Goal: Task Accomplishment & Management: Complete application form

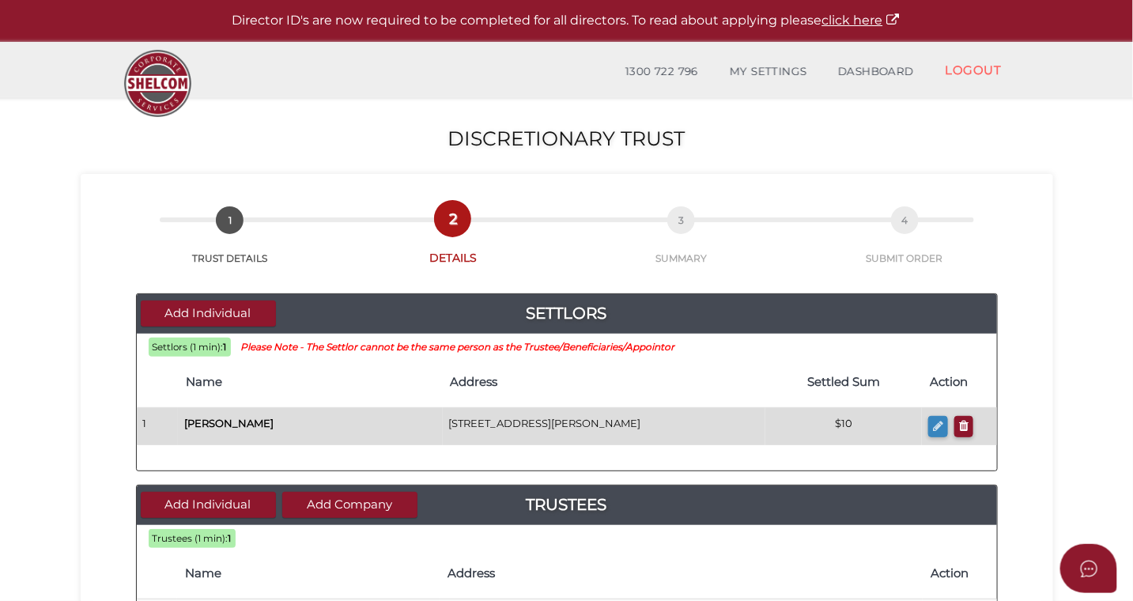
click at [940, 427] on icon "button" at bounding box center [938, 426] width 10 height 12
checkbox input "true"
type input "[PERSON_NAME]"
type input "Anne"
type input "Guppy"
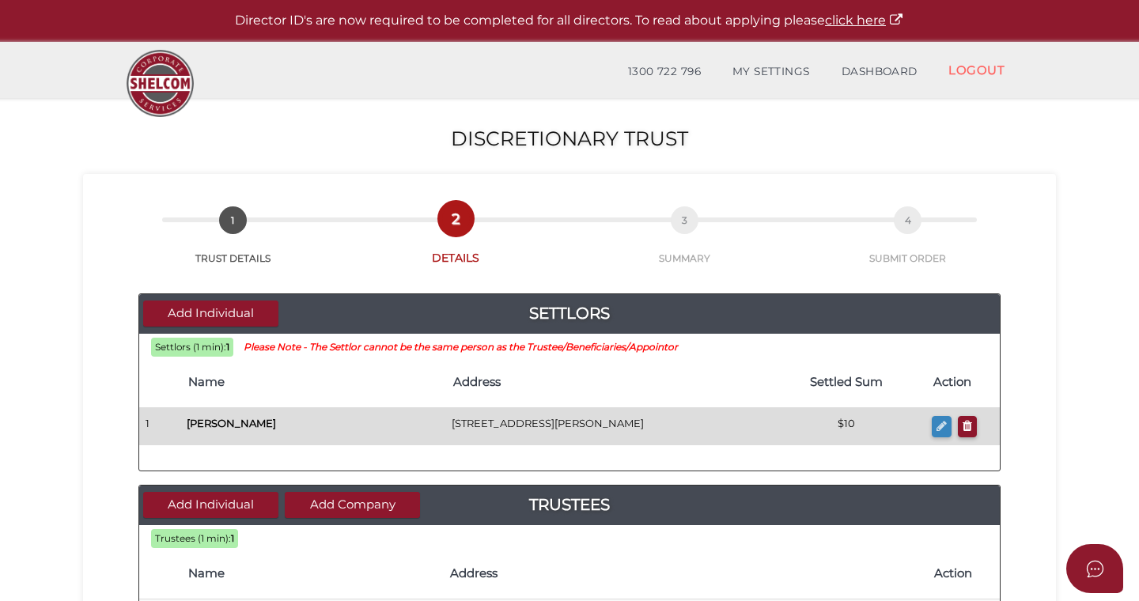
type input "10"
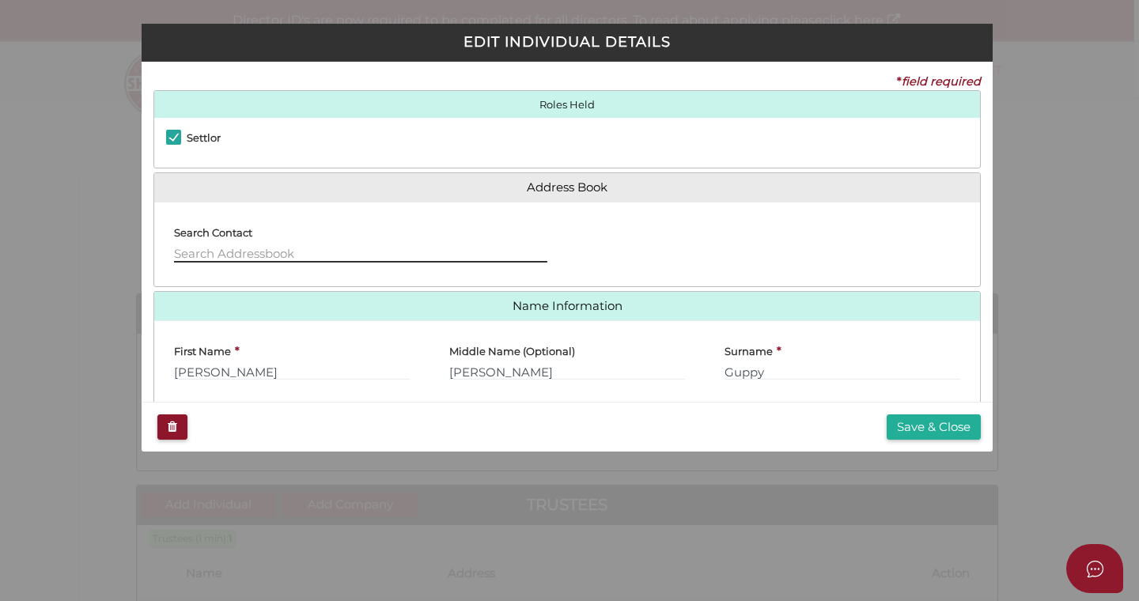
click at [244, 252] on input "text" at bounding box center [360, 253] width 373 height 17
type input "luke"
click at [205, 250] on input "luke" at bounding box center [360, 253] width 373 height 17
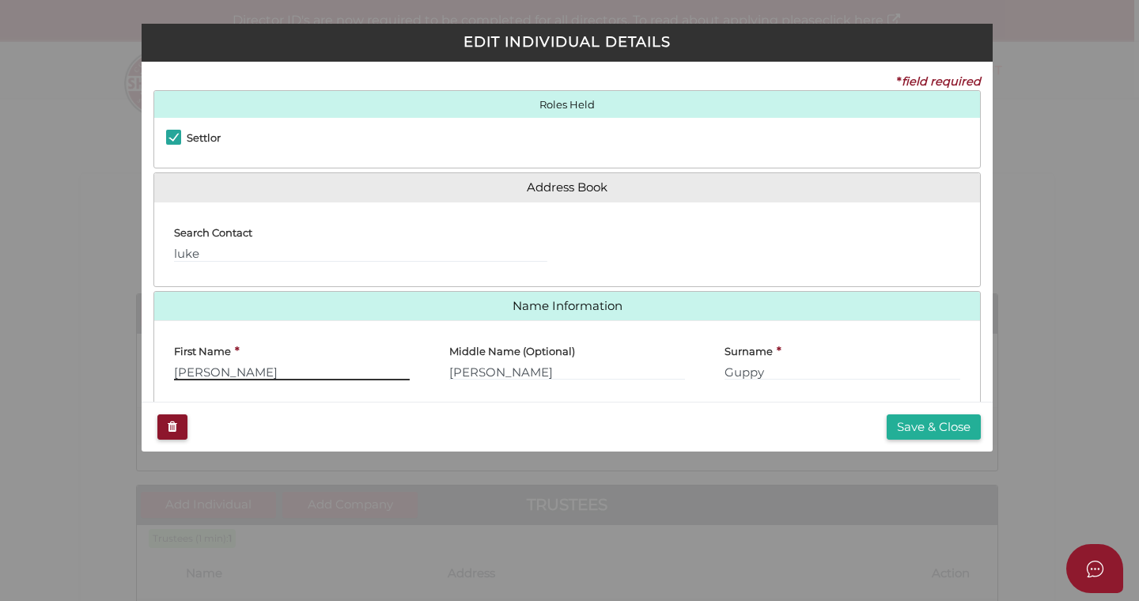
click at [207, 369] on input "[PERSON_NAME]" at bounding box center [292, 371] width 236 height 17
drag, startPoint x: 217, startPoint y: 370, endPoint x: 167, endPoint y: 368, distance: 49.9
click at [167, 369] on div "First Name * Kerrie" at bounding box center [291, 362] width 275 height 59
type input "[PERSON_NAME]"
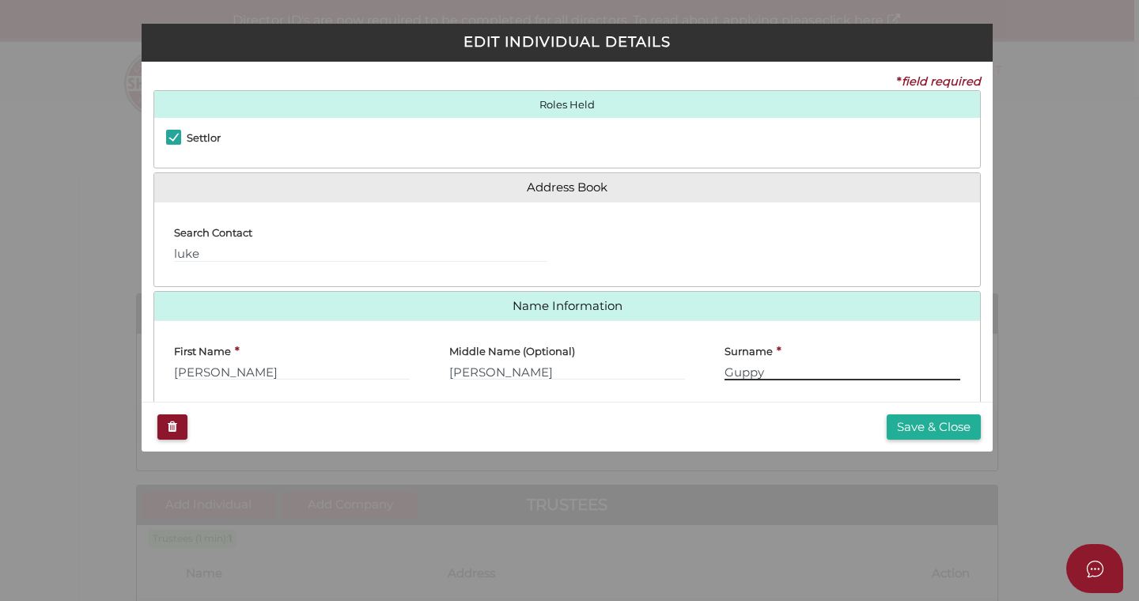
click at [746, 376] on input "Guppy" at bounding box center [842, 371] width 236 height 17
drag, startPoint x: 769, startPoint y: 375, endPoint x: 705, endPoint y: 374, distance: 63.3
click at [705, 374] on div "Surname * Guppy" at bounding box center [842, 362] width 275 height 59
type input "Wood"
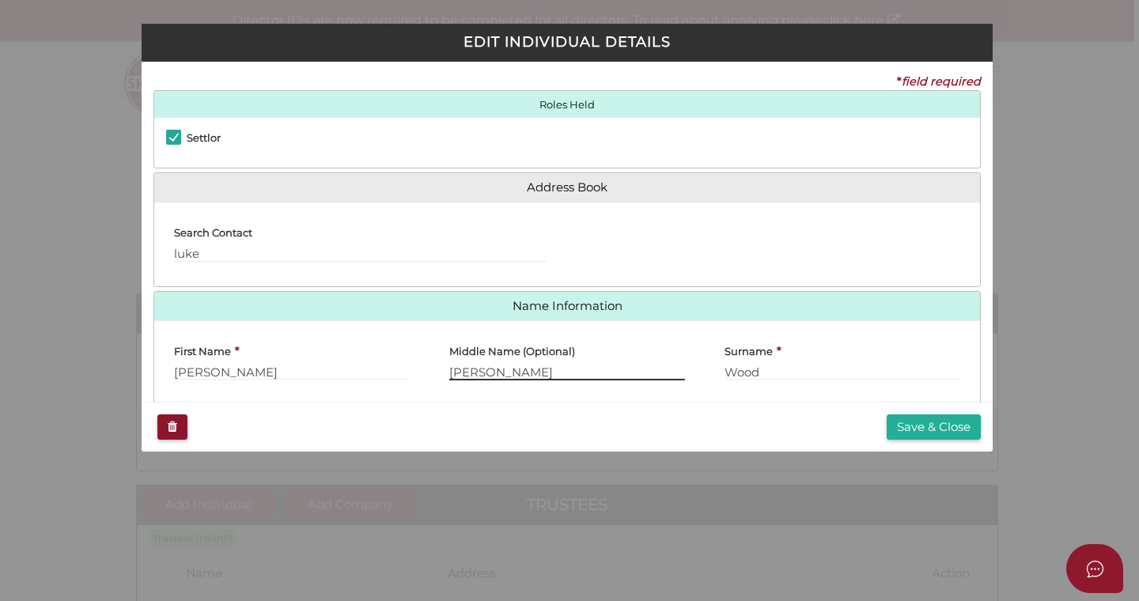
drag, startPoint x: 525, startPoint y: 370, endPoint x: 444, endPoint y: 367, distance: 80.7
click at [444, 367] on div "Middle Name (Optional) Anne" at bounding box center [566, 362] width 275 height 59
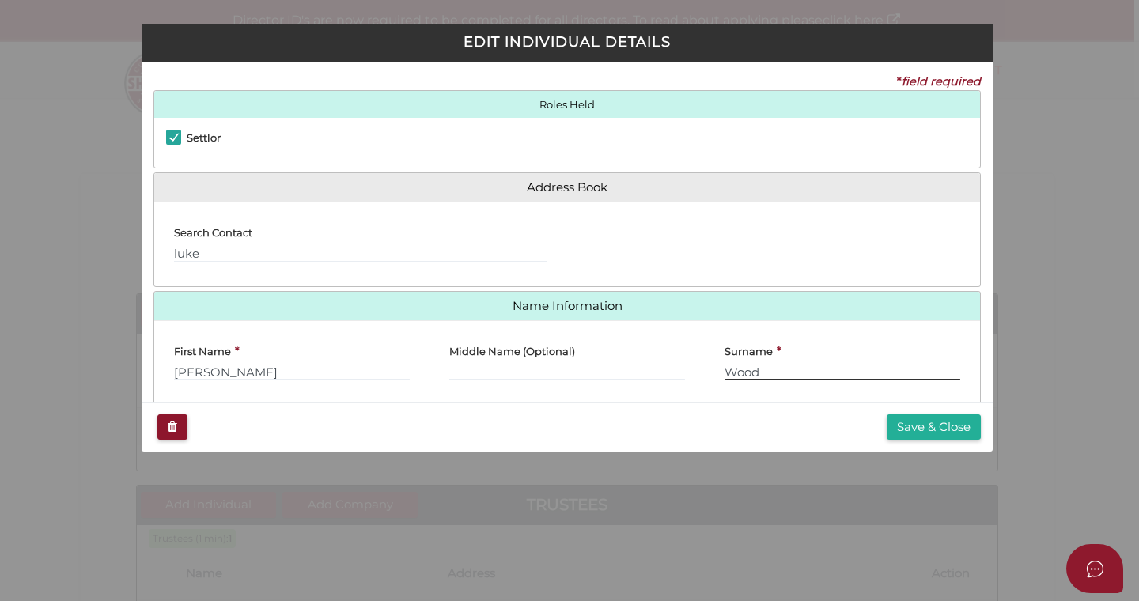
click at [767, 370] on input "Wood" at bounding box center [842, 371] width 236 height 17
type input "[PERSON_NAME]"
click at [915, 424] on button "Save & Close" at bounding box center [934, 427] width 94 height 26
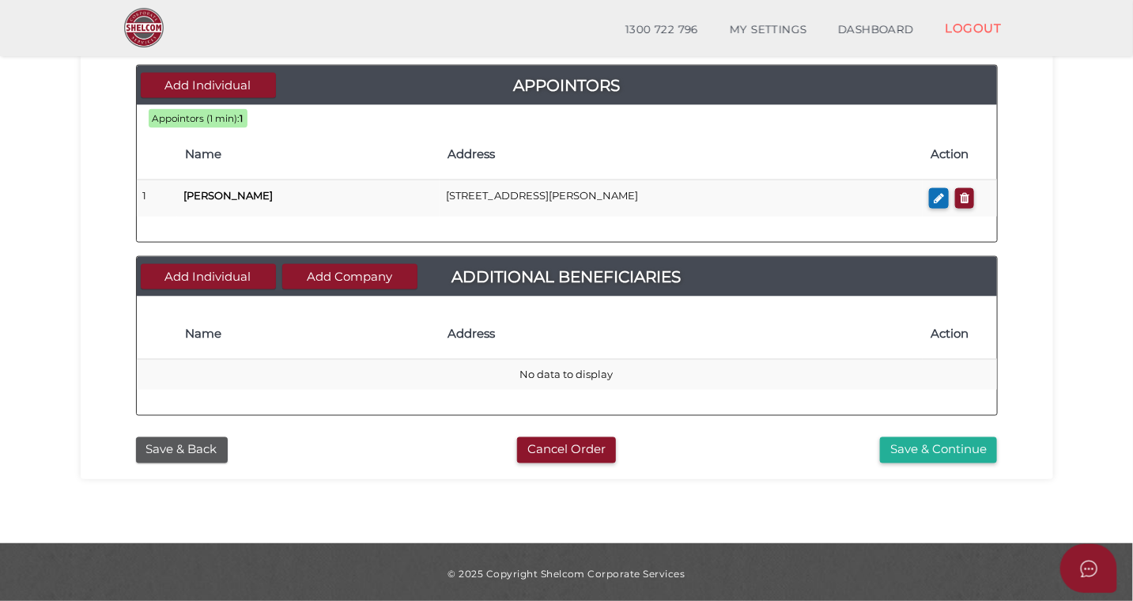
scroll to position [758, 0]
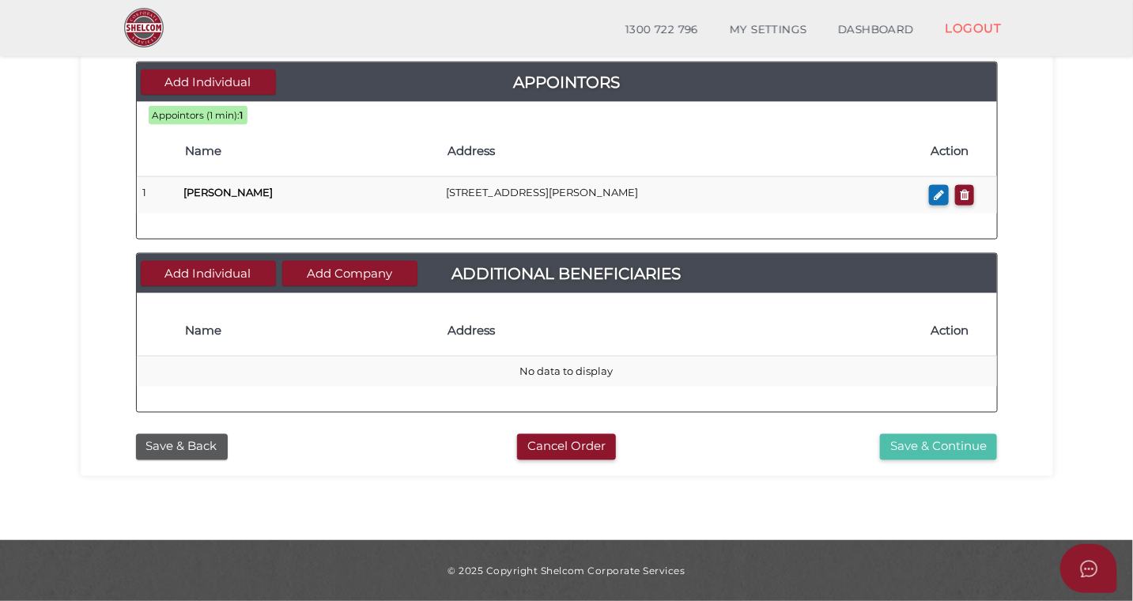
click at [922, 454] on button "Save & Continue" at bounding box center [938, 447] width 117 height 26
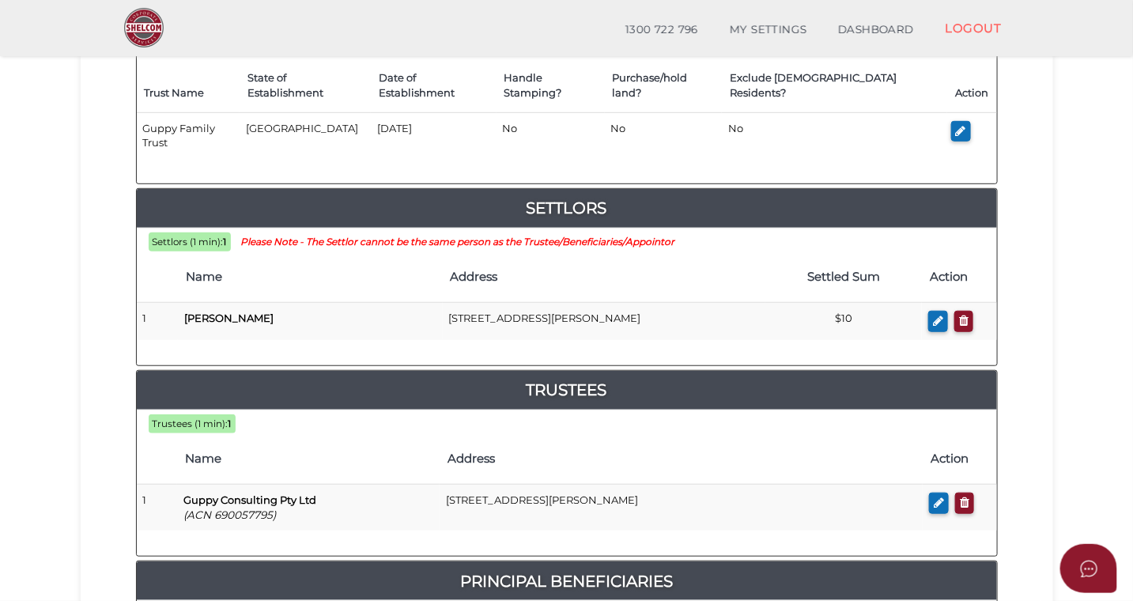
scroll to position [254, 0]
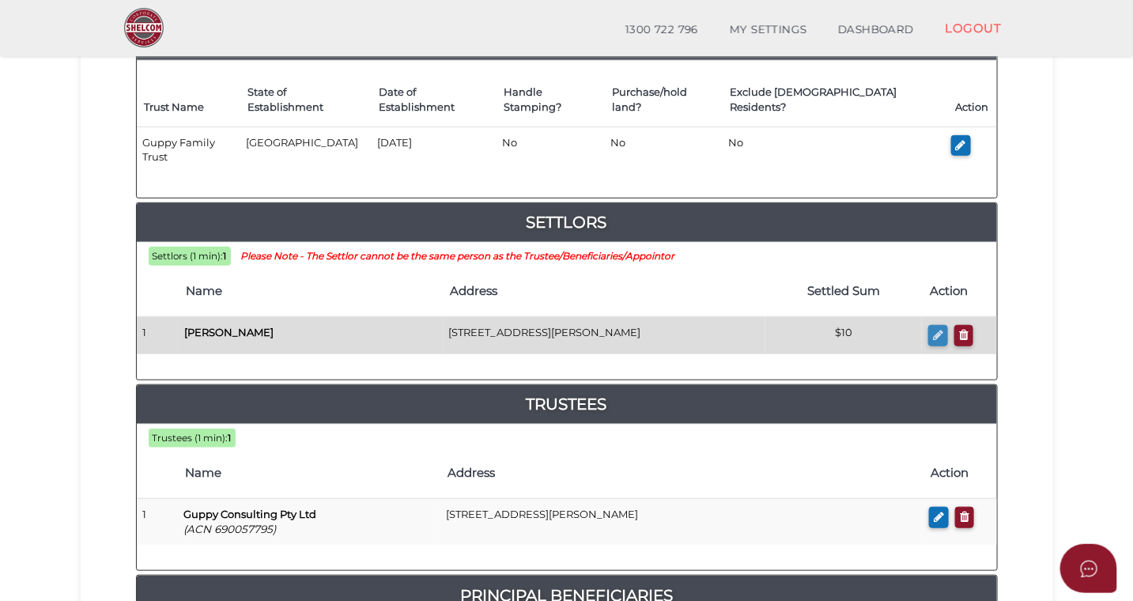
click at [939, 329] on icon "button" at bounding box center [938, 335] width 10 height 12
checkbox input "true"
type input "Luke"
type input "Woods"
type input "10"
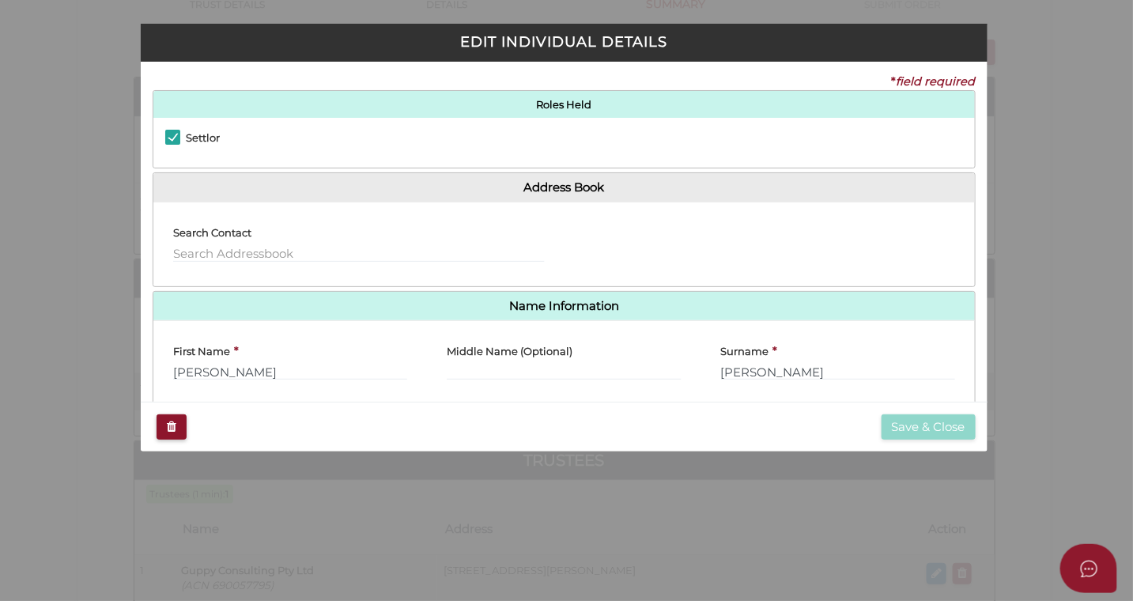
scroll to position [0, 0]
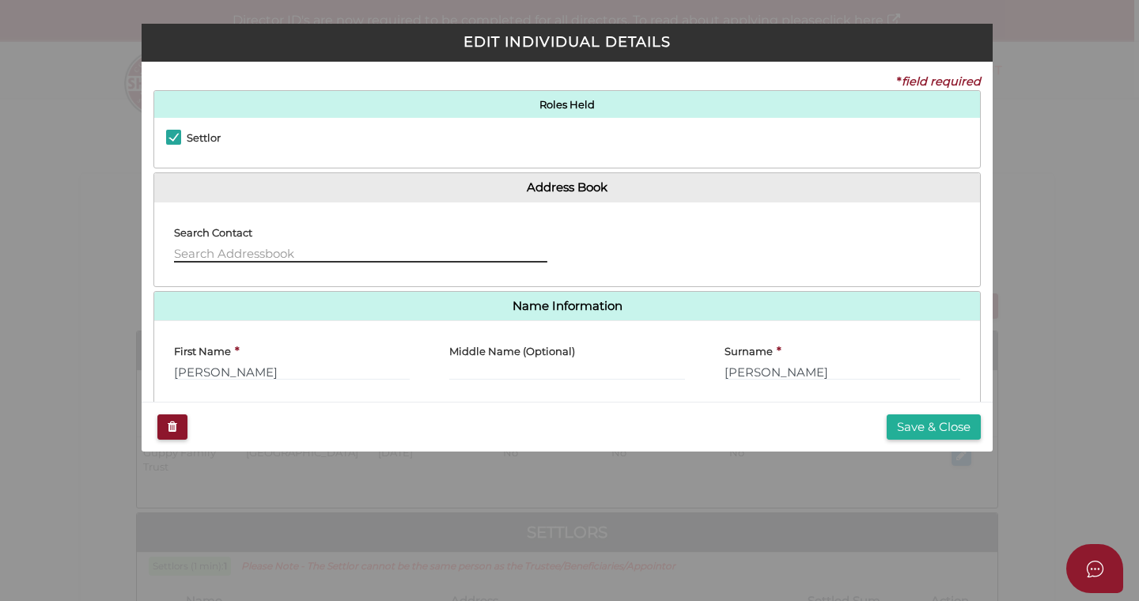
click at [301, 253] on input "text" at bounding box center [360, 253] width 373 height 17
type input "luke woods"
click at [912, 430] on button "Save & Close" at bounding box center [934, 427] width 94 height 26
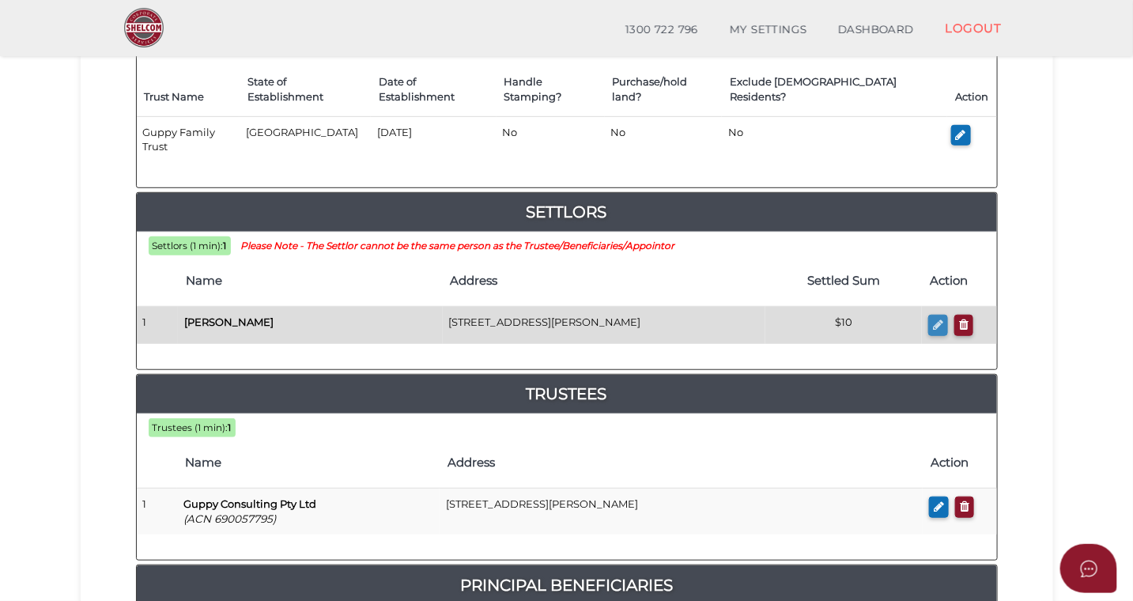
scroll to position [270, 0]
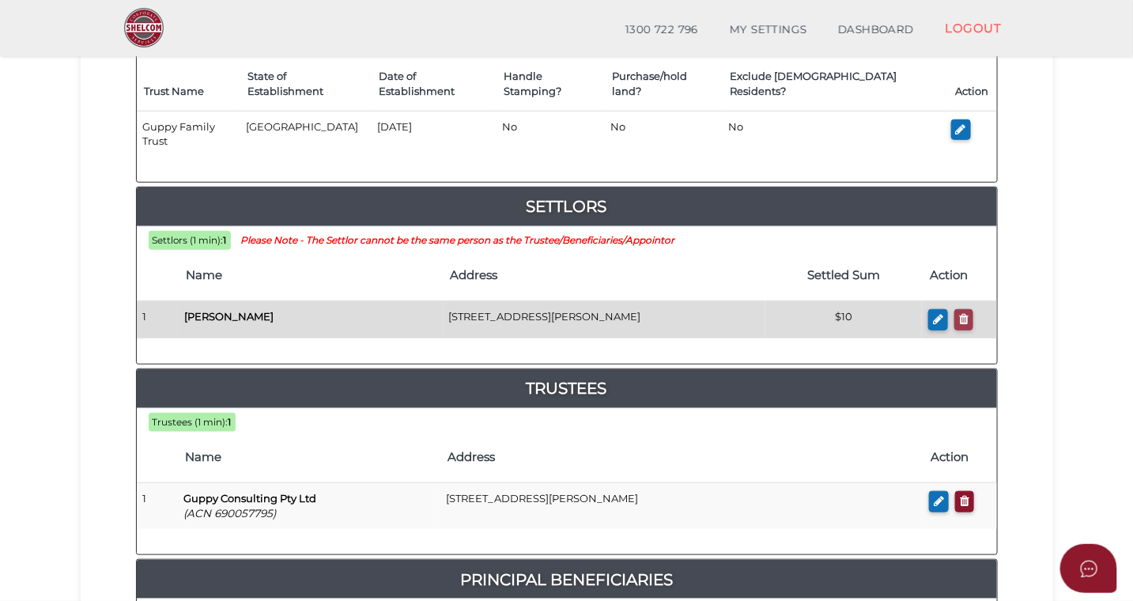
click at [967, 313] on icon "button" at bounding box center [963, 319] width 9 height 12
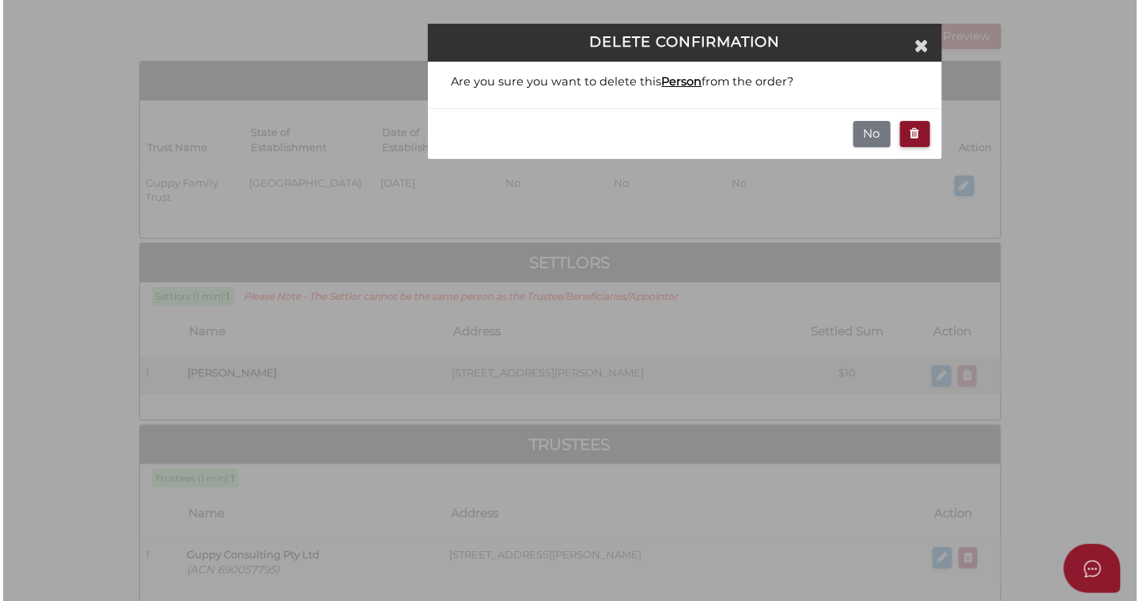
scroll to position [0, 0]
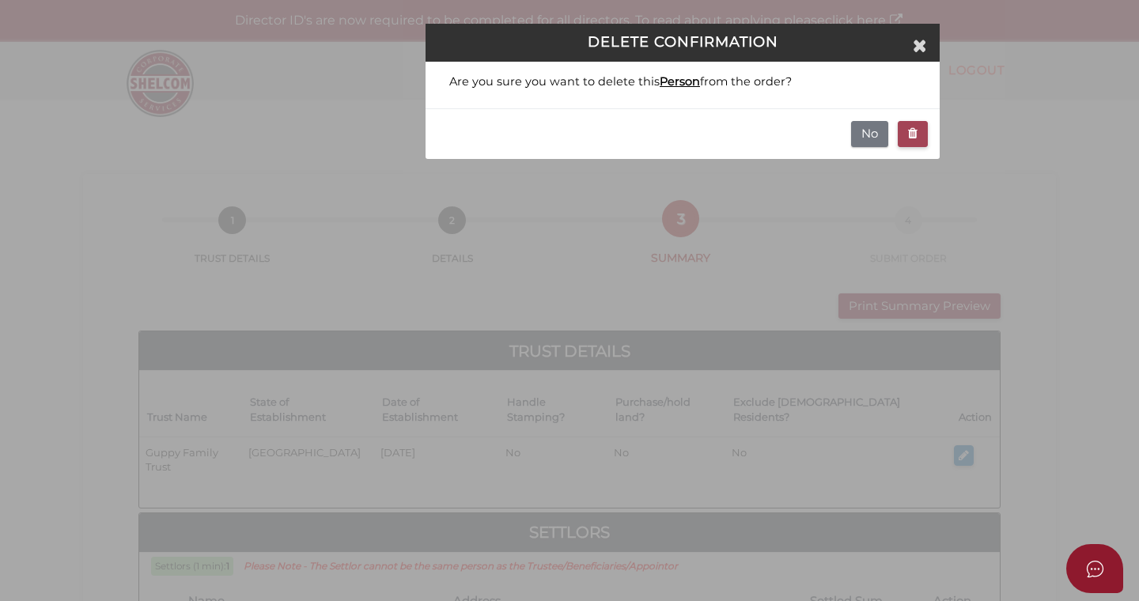
click at [916, 132] on icon "button" at bounding box center [912, 133] width 9 height 12
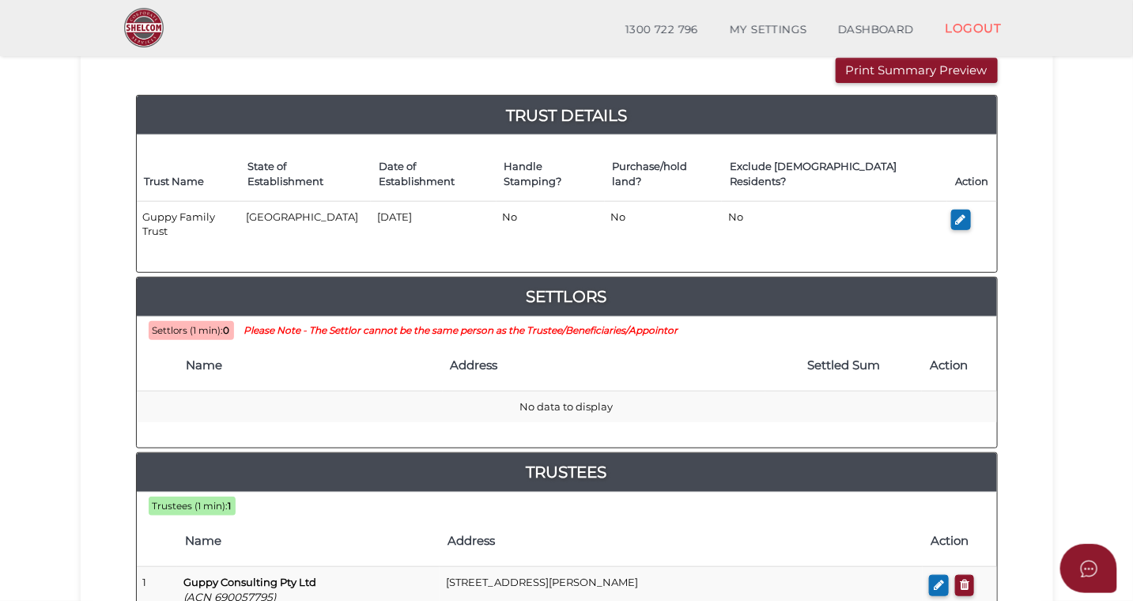
scroll to position [184, 0]
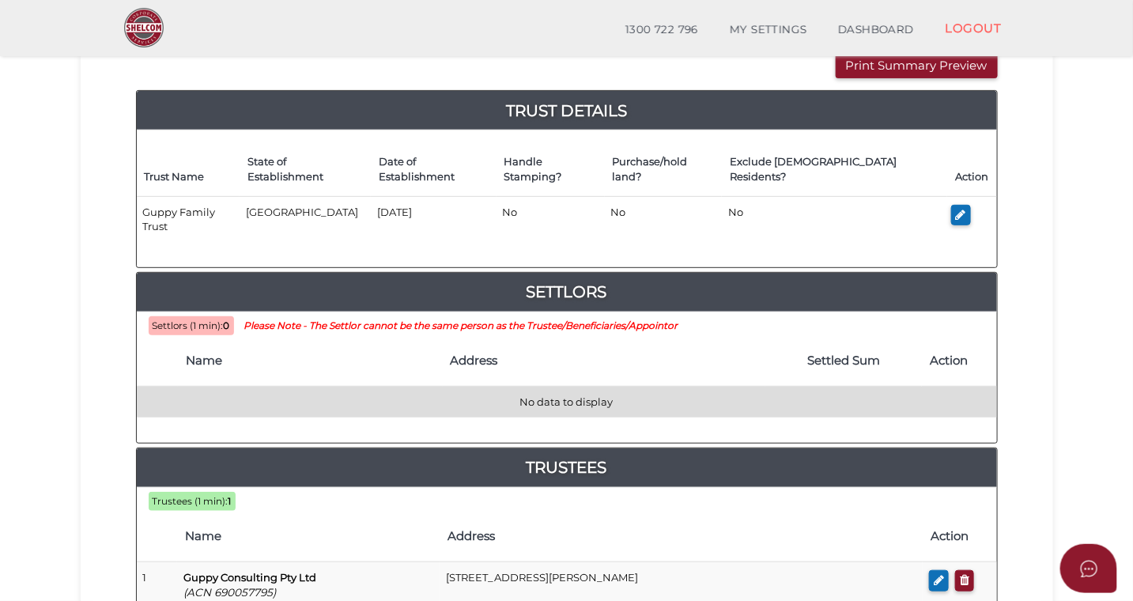
click at [564, 387] on td "No data to display" at bounding box center [567, 402] width 860 height 31
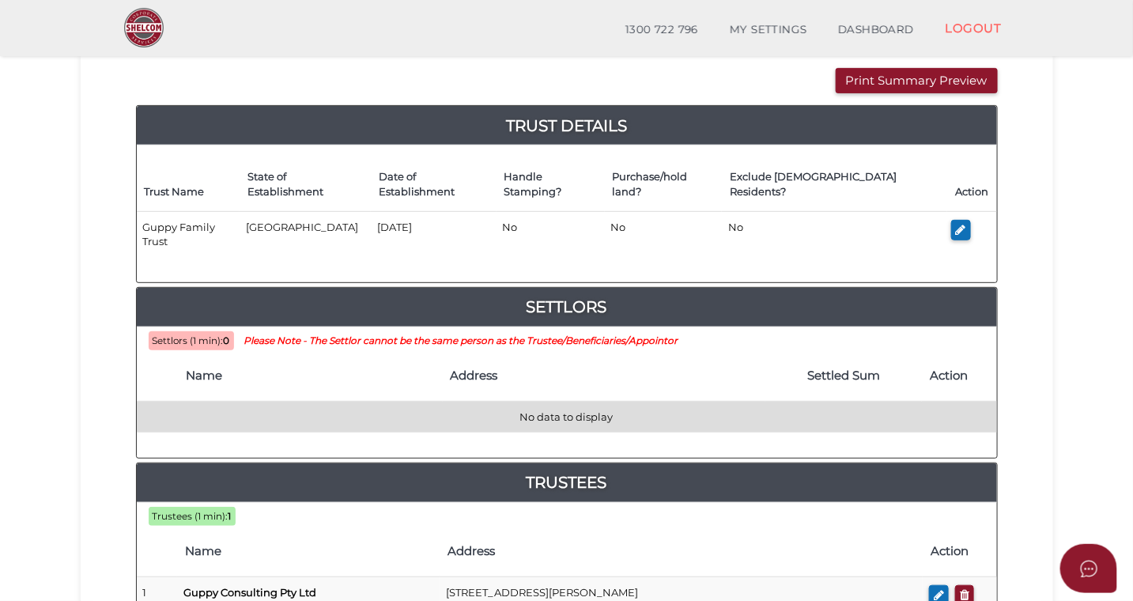
scroll to position [171, 0]
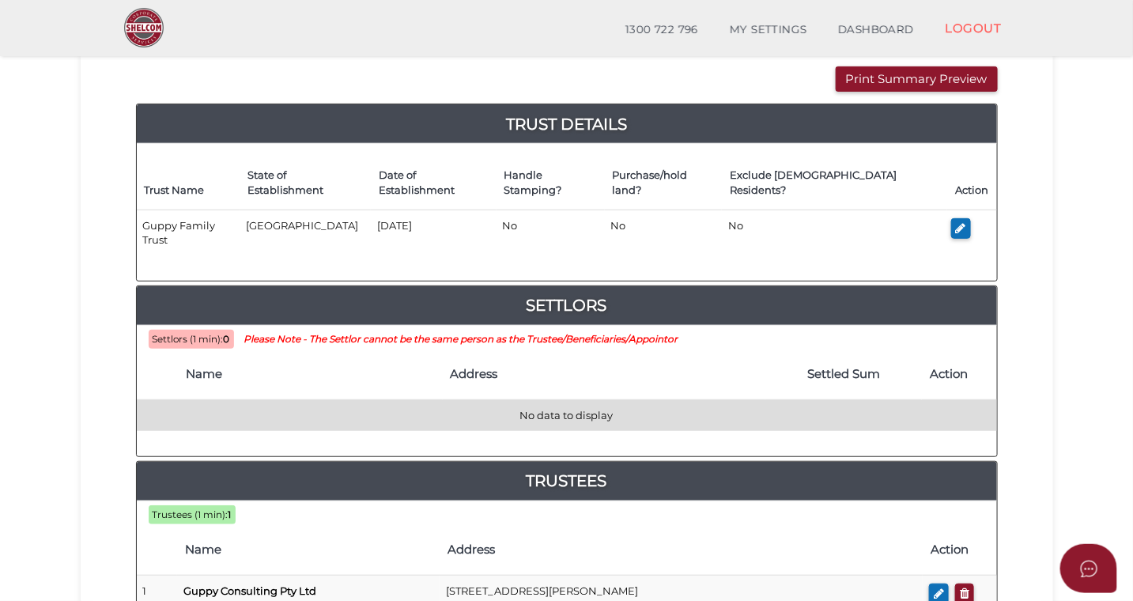
click at [550, 400] on td "No data to display" at bounding box center [567, 415] width 860 height 31
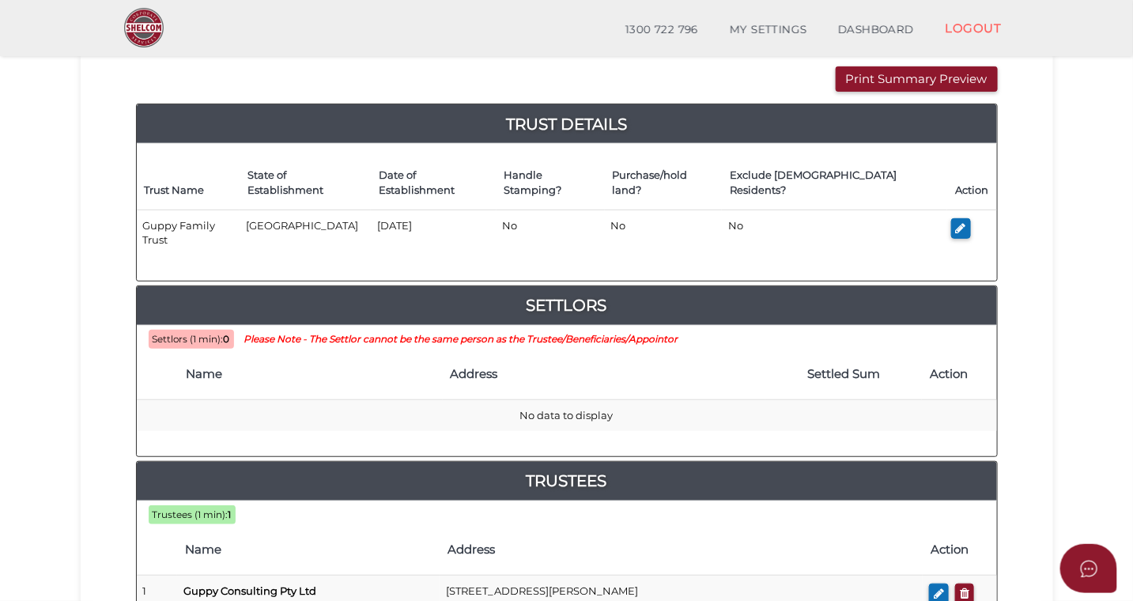
click at [200, 334] on span "Settlors (1 min):" at bounding box center [188, 339] width 71 height 11
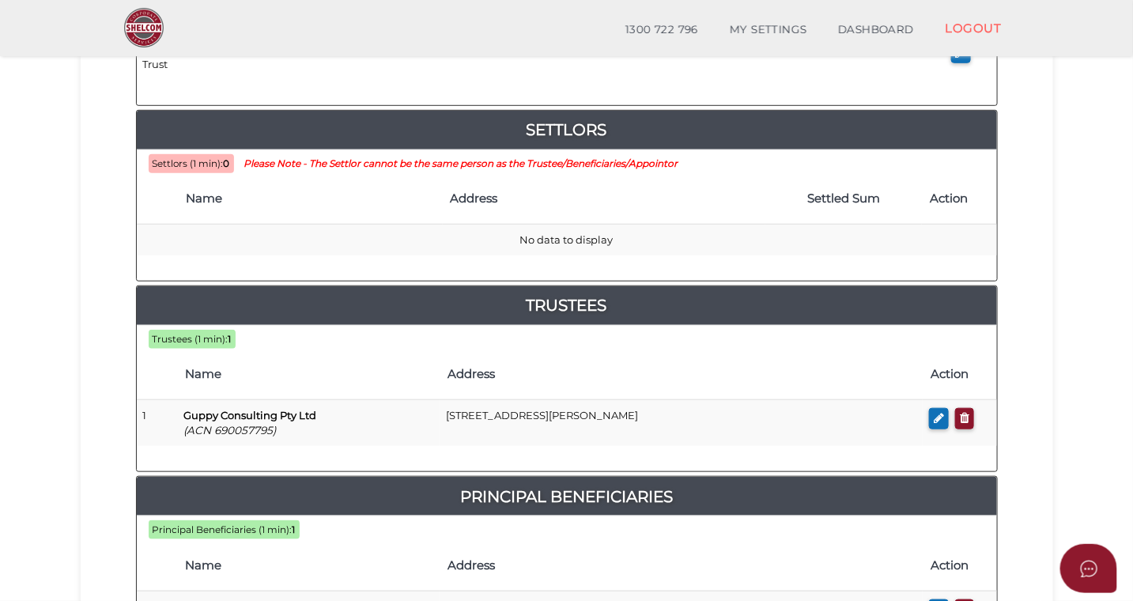
scroll to position [346, 0]
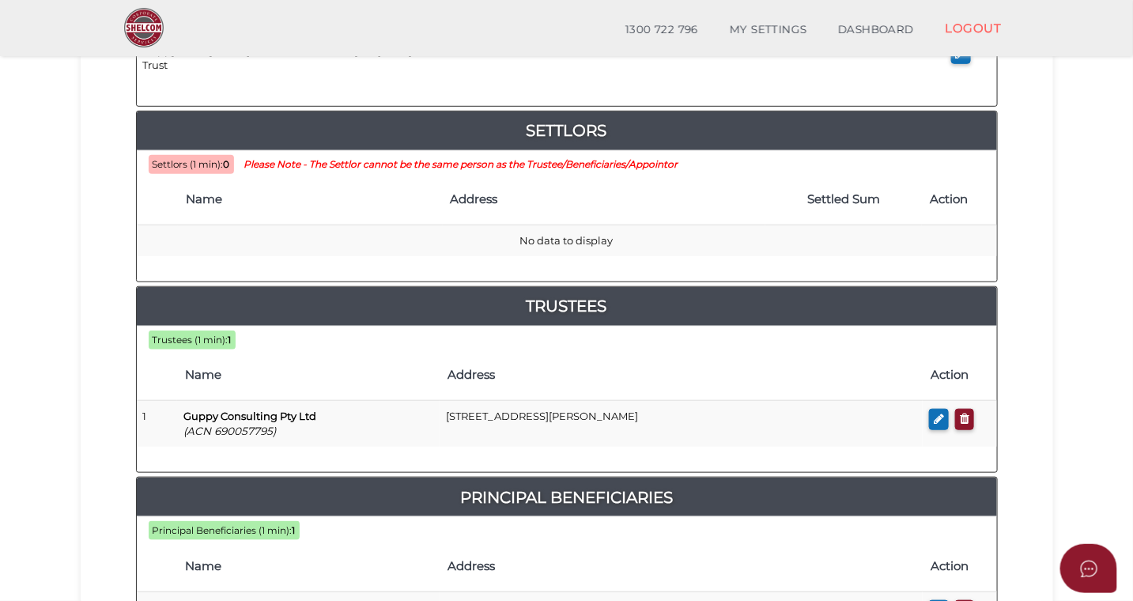
click at [221, 159] on span "Settlors (1 min):" at bounding box center [188, 164] width 71 height 11
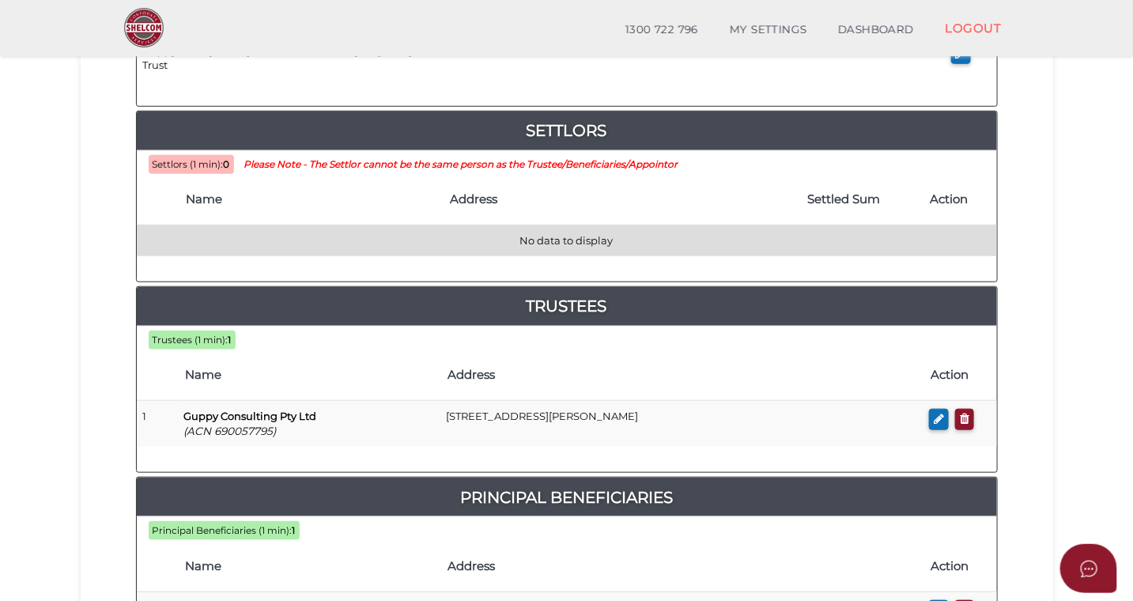
click at [316, 225] on td "No data to display" at bounding box center [567, 240] width 860 height 31
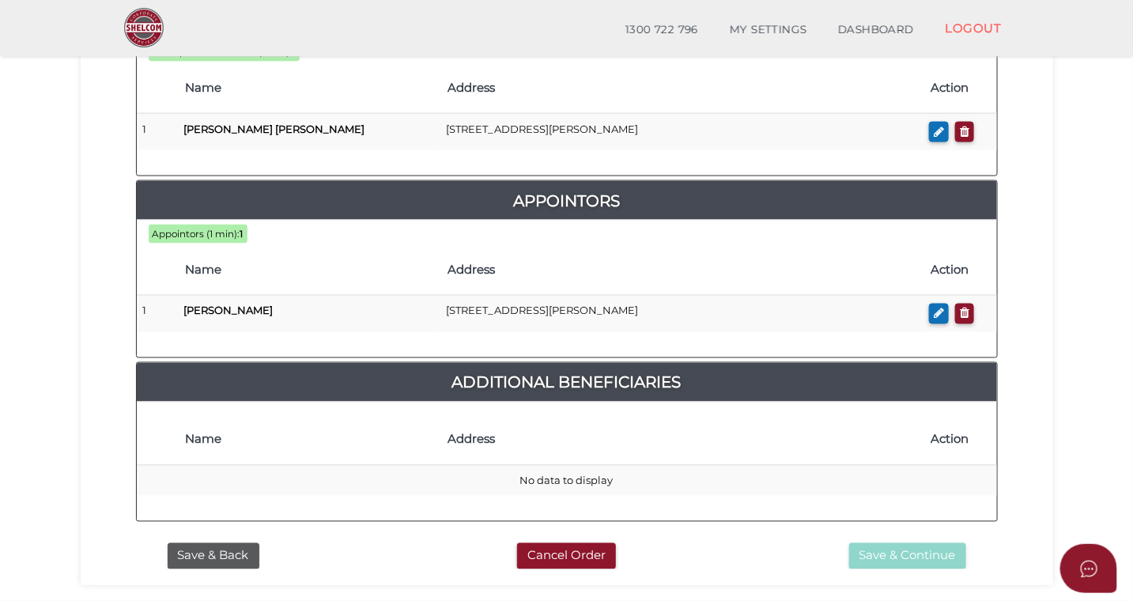
scroll to position [904, 0]
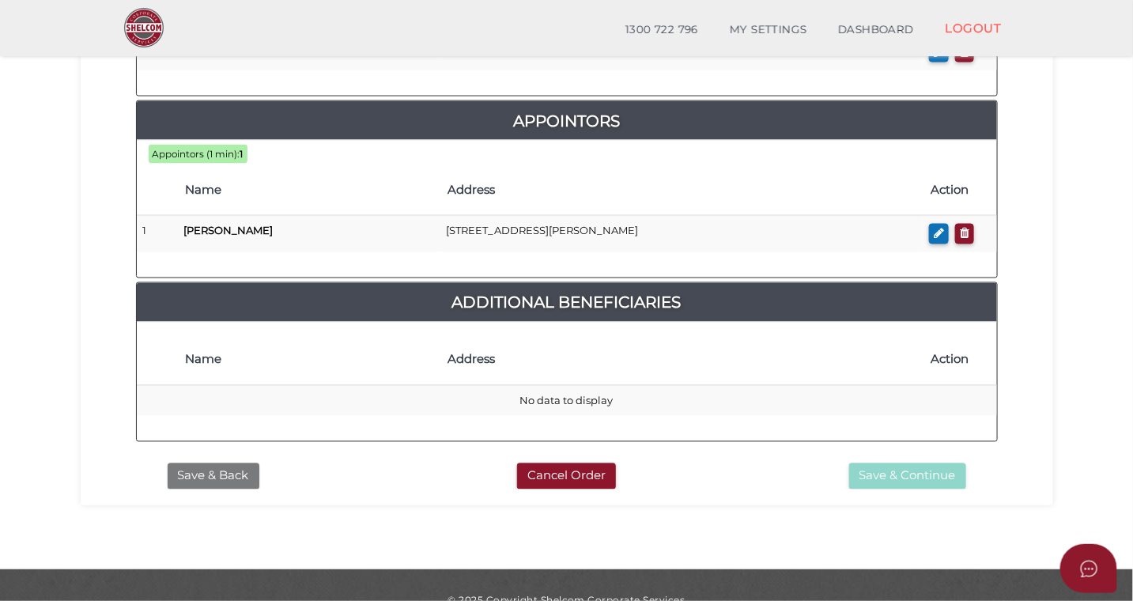
click at [215, 463] on button "Save & Back" at bounding box center [214, 476] width 92 height 26
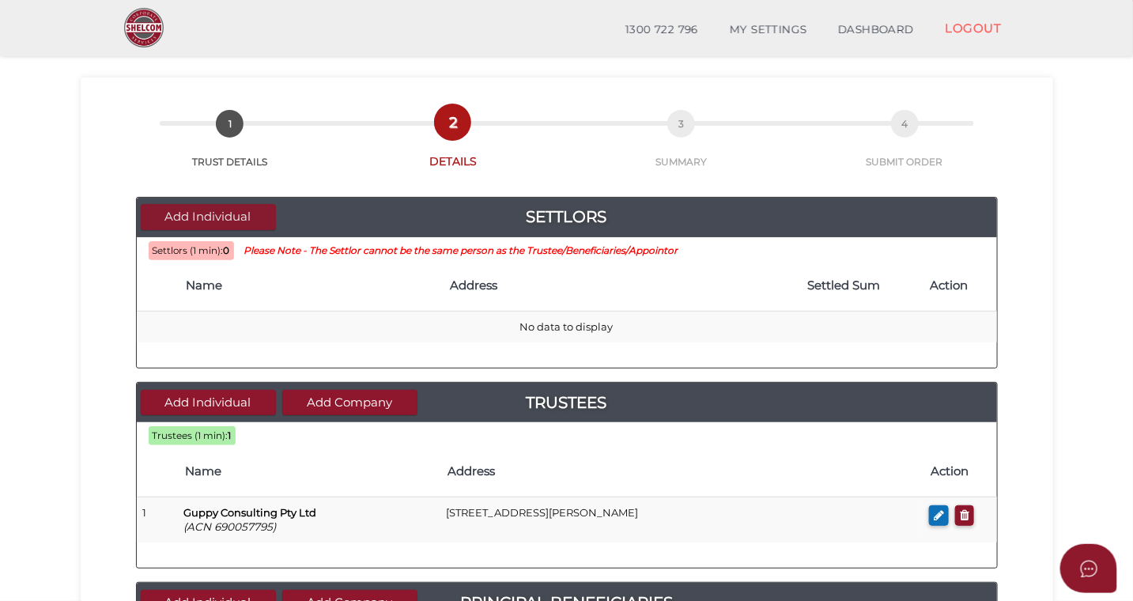
scroll to position [38, 0]
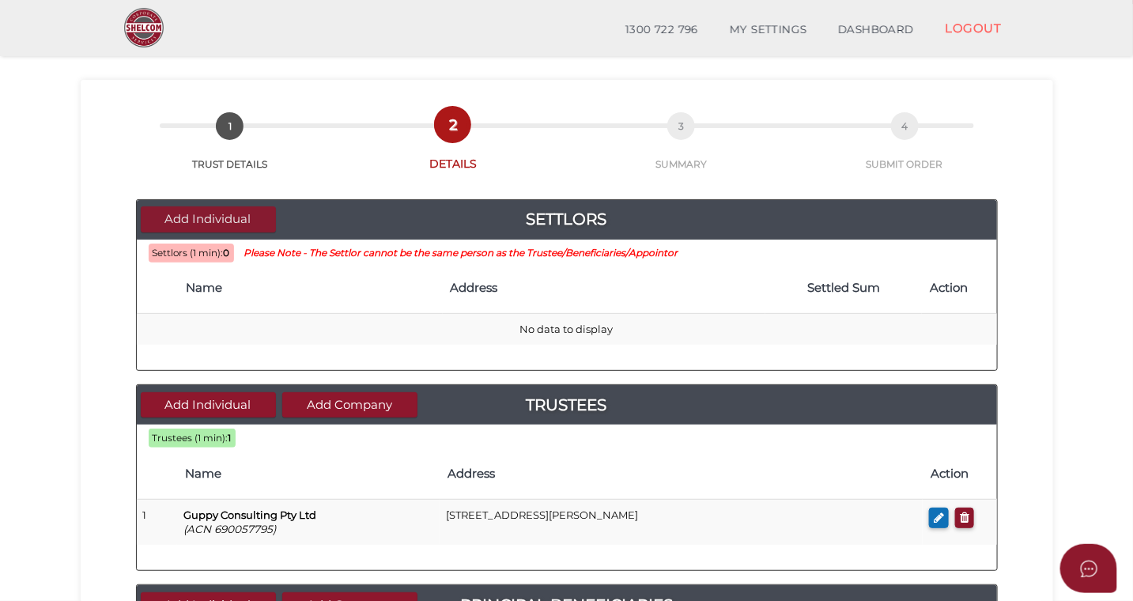
click at [235, 217] on button "Add Individual" at bounding box center [208, 219] width 135 height 26
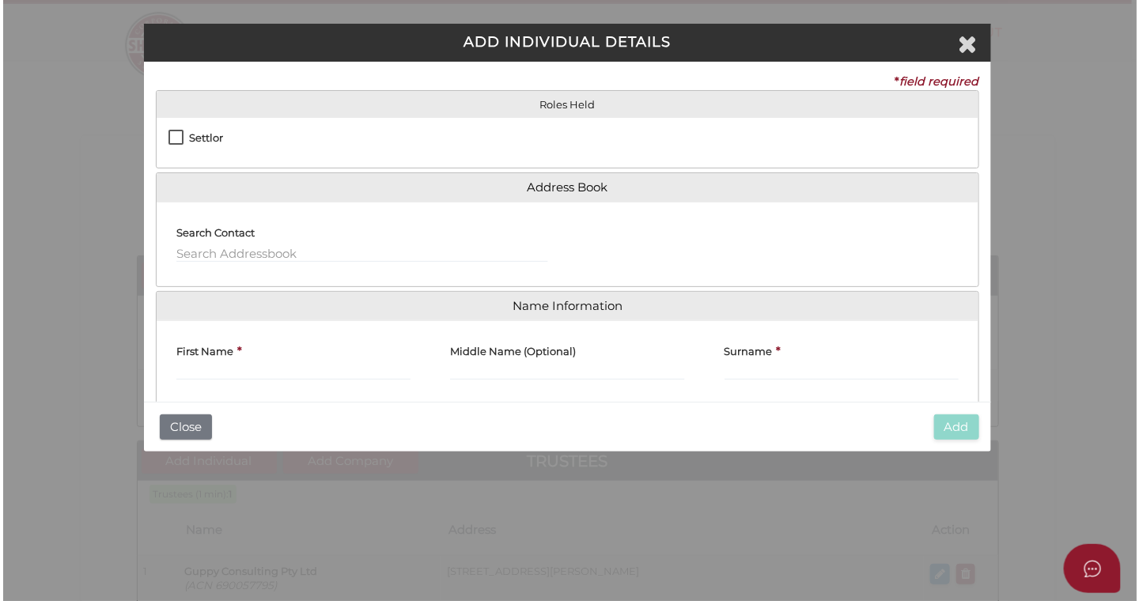
scroll to position [0, 0]
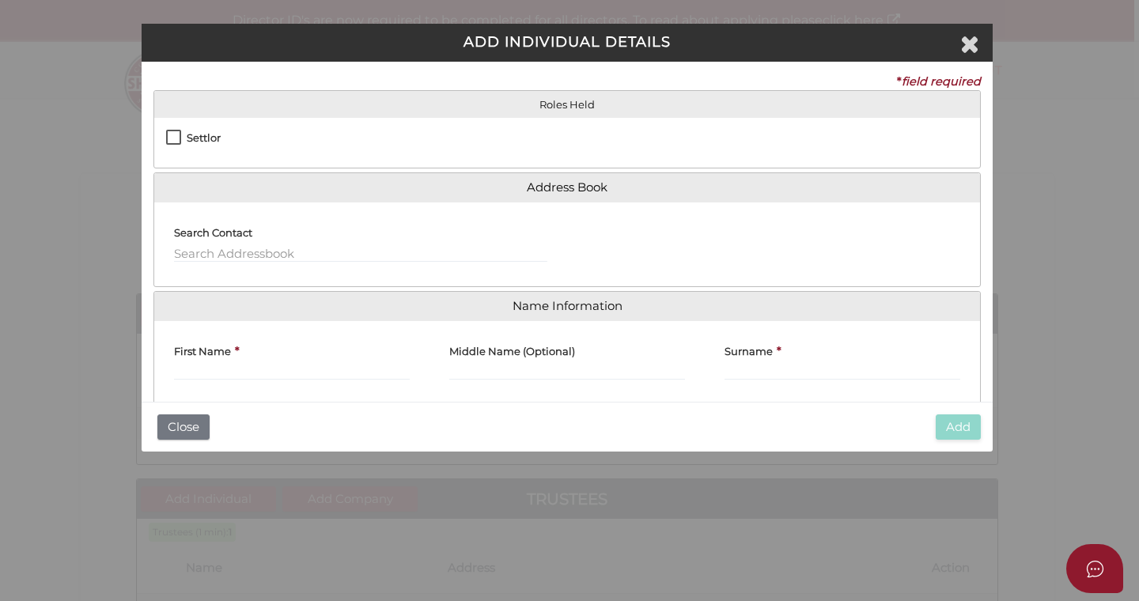
click at [176, 134] on label "Settlor" at bounding box center [193, 142] width 55 height 20
checkbox input "true"
type input "10"
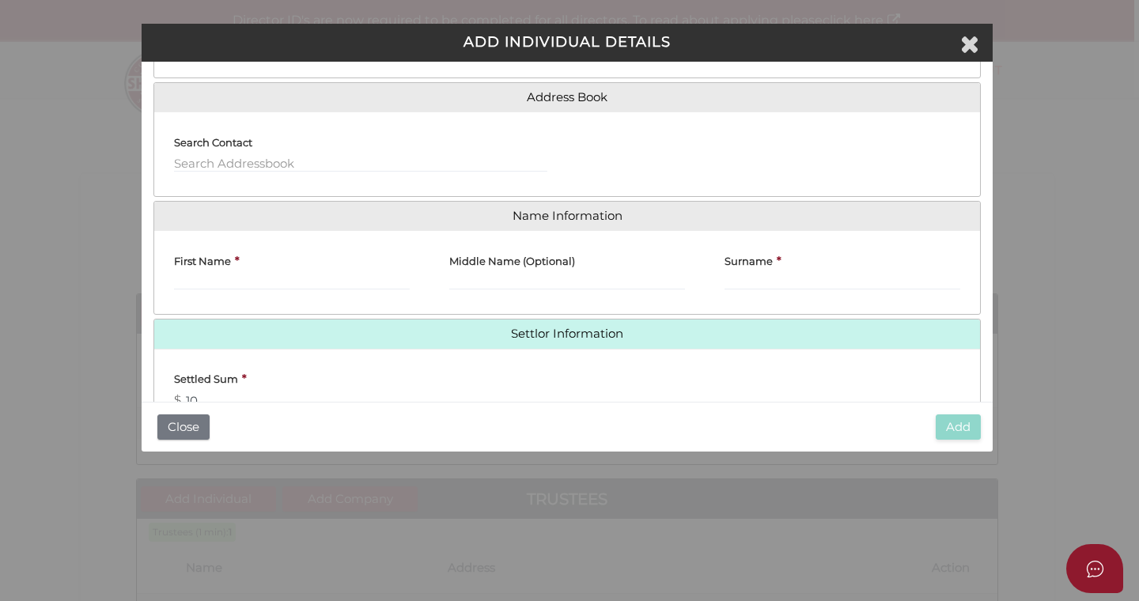
scroll to position [102, 0]
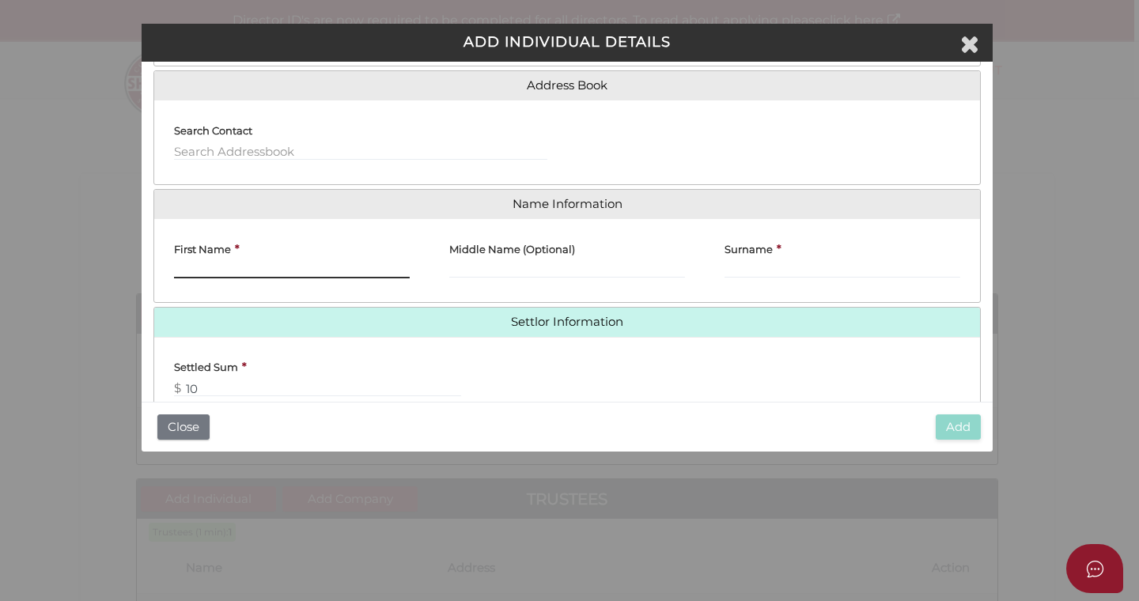
click at [227, 265] on input "First Name" at bounding box center [292, 269] width 236 height 17
type input "[PERSON_NAME]"
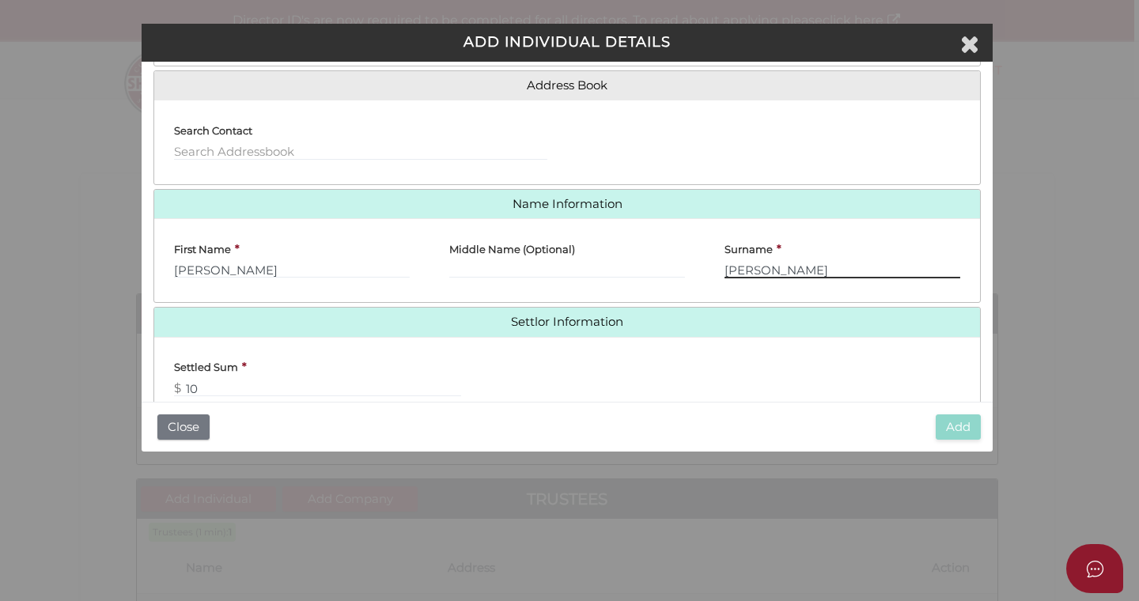
scroll to position [182, 0]
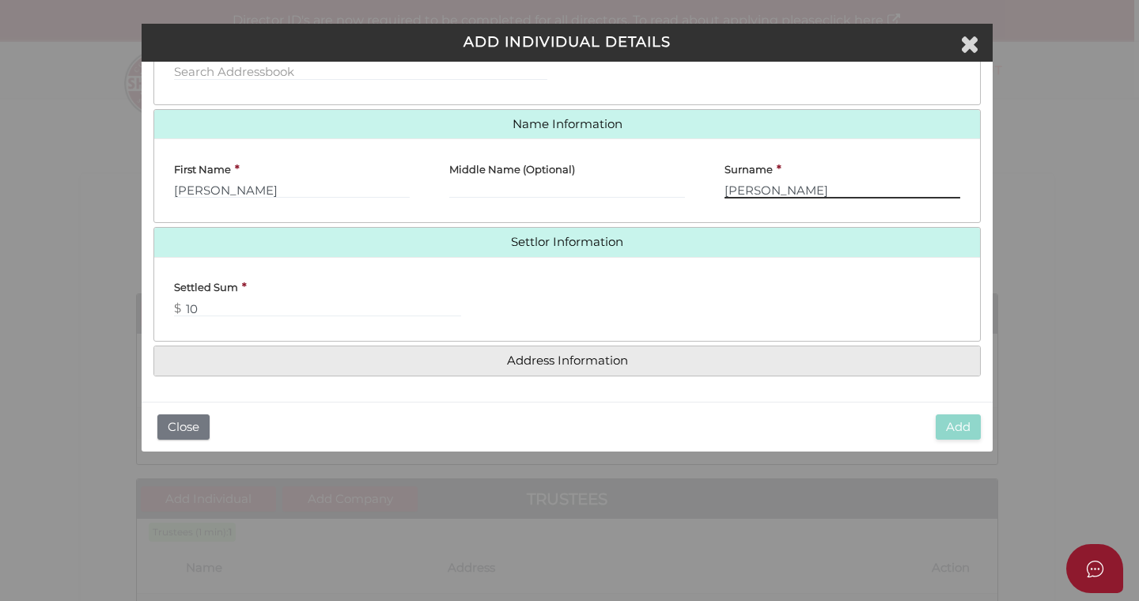
type input "[PERSON_NAME]"
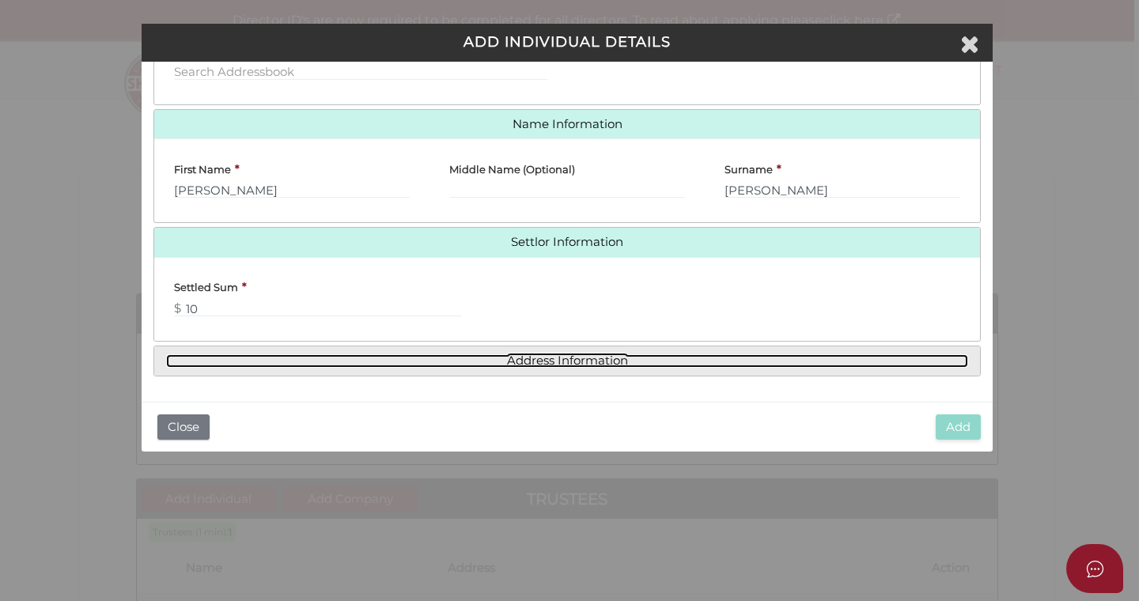
click at [529, 362] on link "Address Information" at bounding box center [567, 360] width 802 height 13
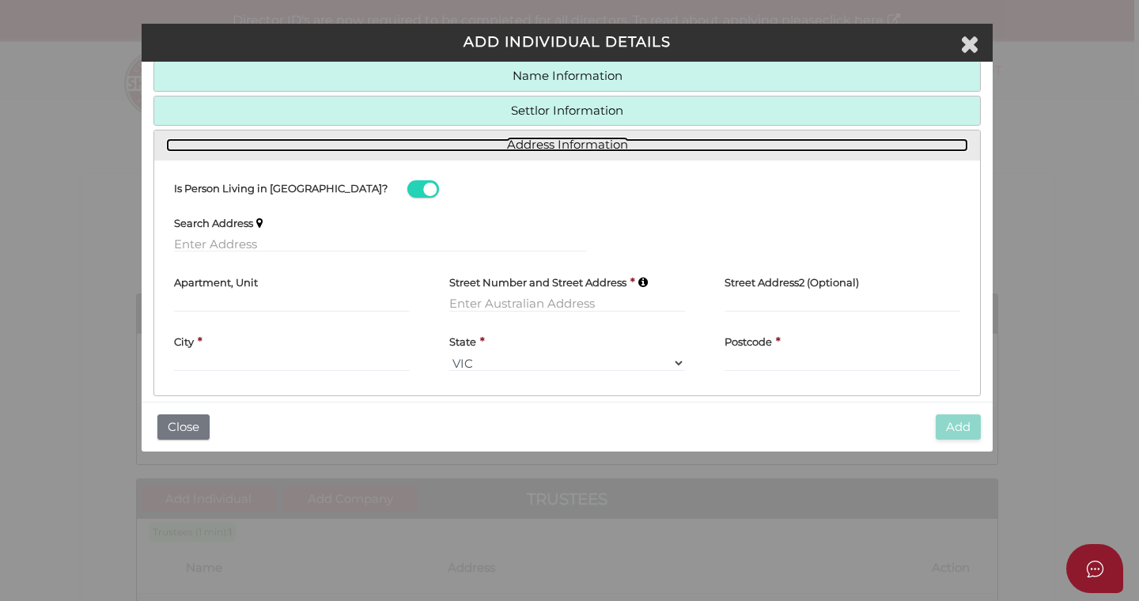
scroll to position [142, 0]
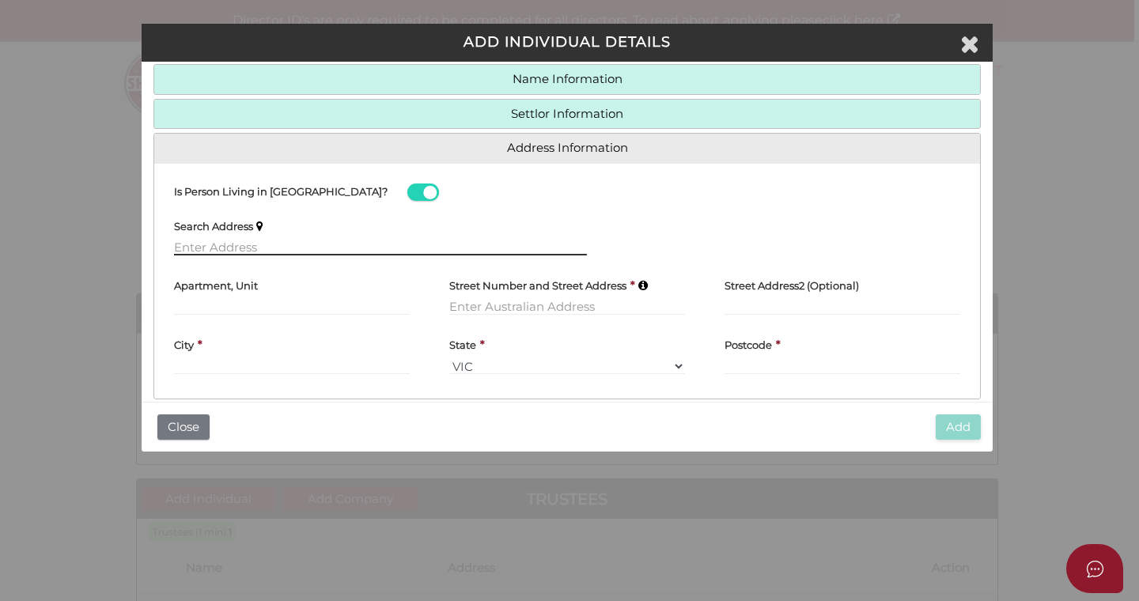
click at [249, 249] on input "text" at bounding box center [380, 246] width 413 height 17
paste input "[STREET_ADDRESS][PERSON_NAME]"
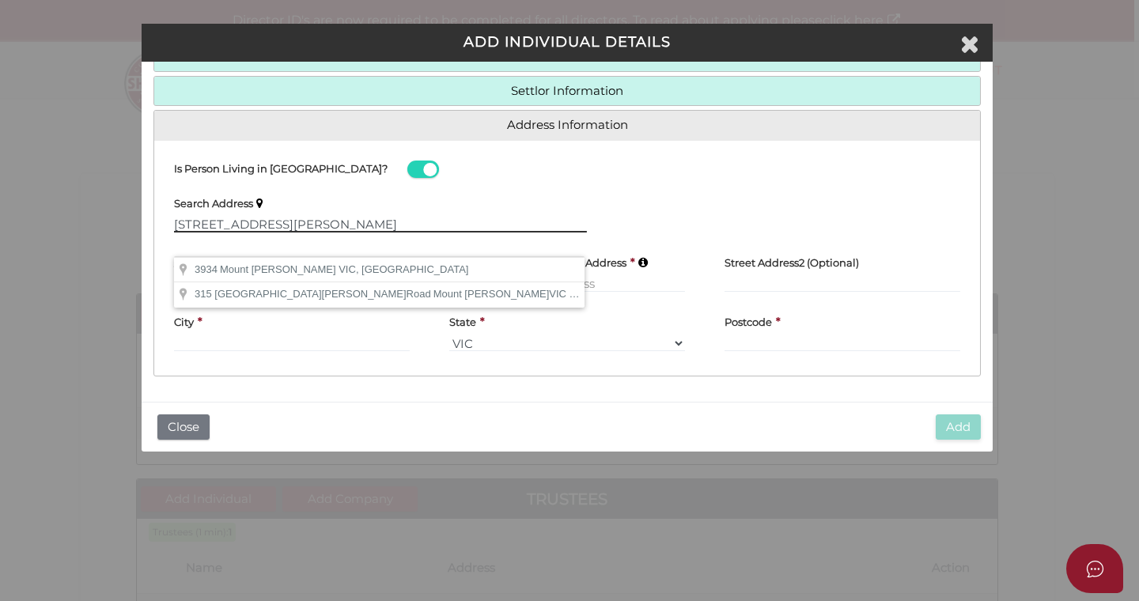
scroll to position [165, 0]
type input "[STREET_ADDRESS][PERSON_NAME]"
